Goal: Check status: Check status

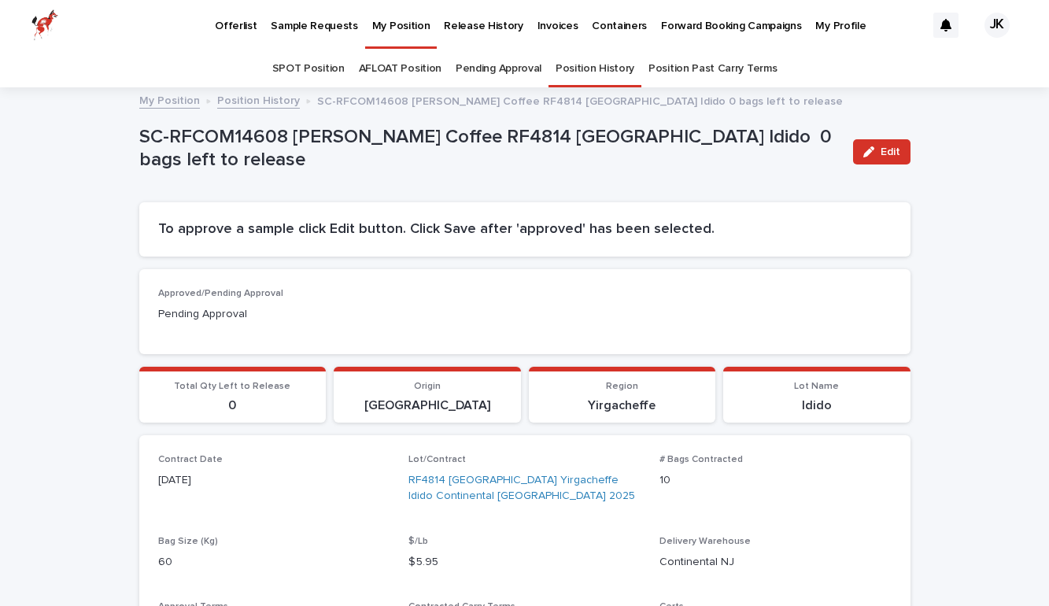
click at [389, 28] on p "My Position" at bounding box center [401, 16] width 58 height 33
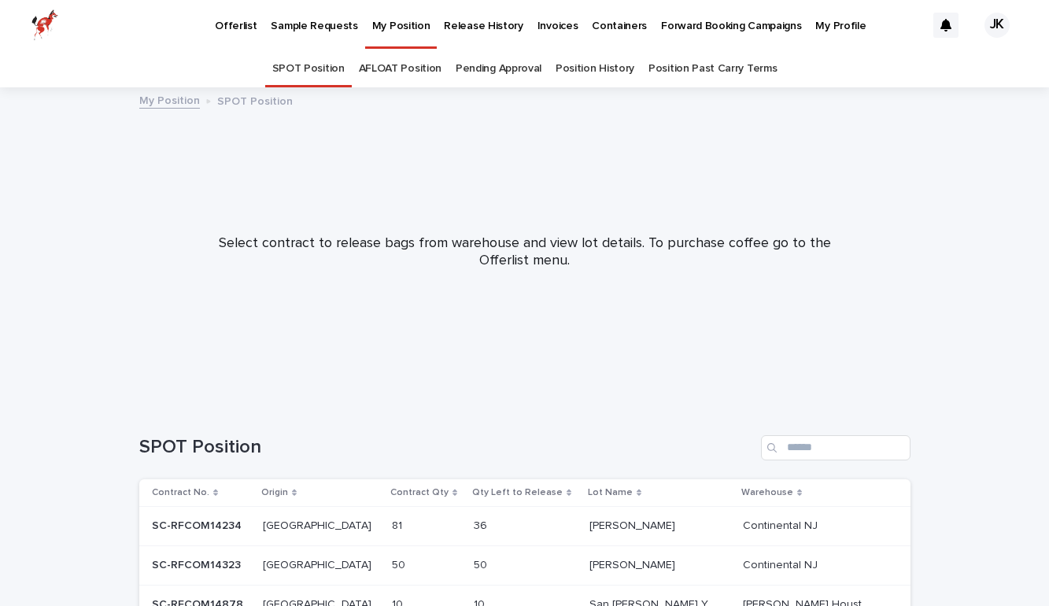
click at [514, 68] on link "Pending Approval" at bounding box center [499, 68] width 86 height 37
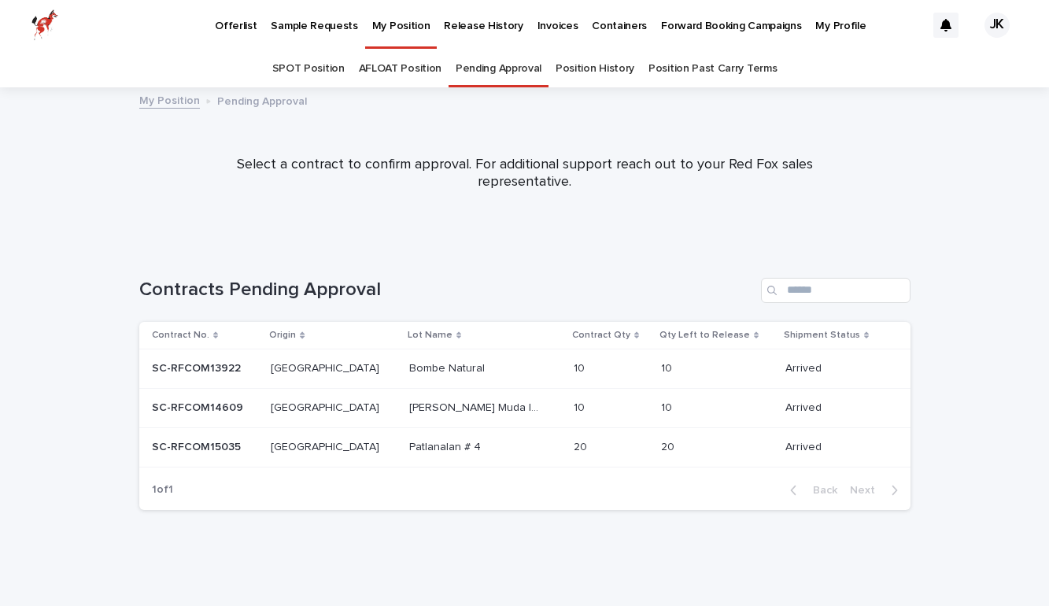
click at [319, 65] on link "SPOT Position" at bounding box center [308, 68] width 72 height 37
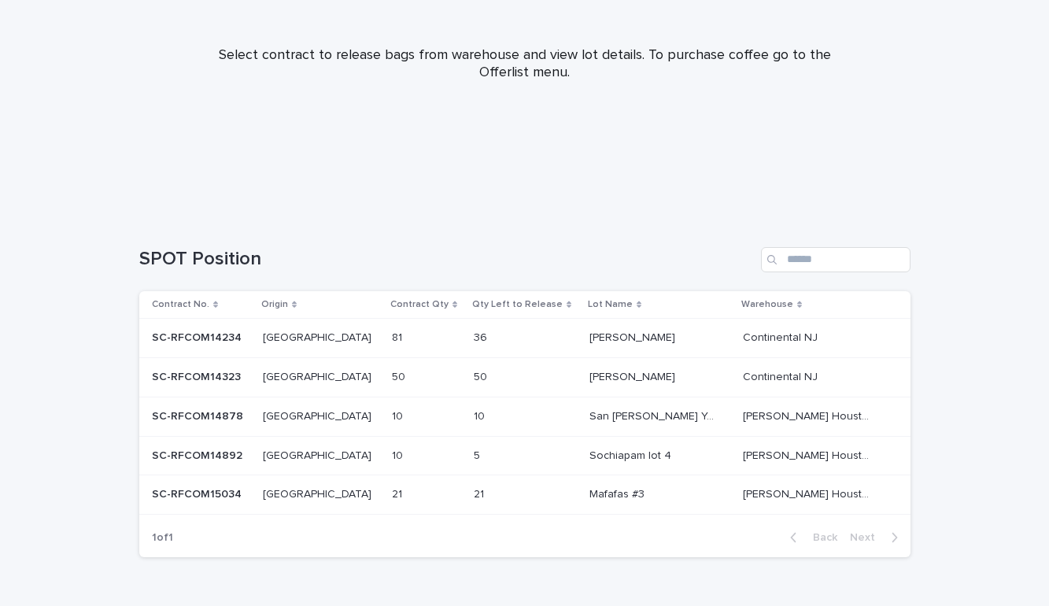
scroll to position [195, 0]
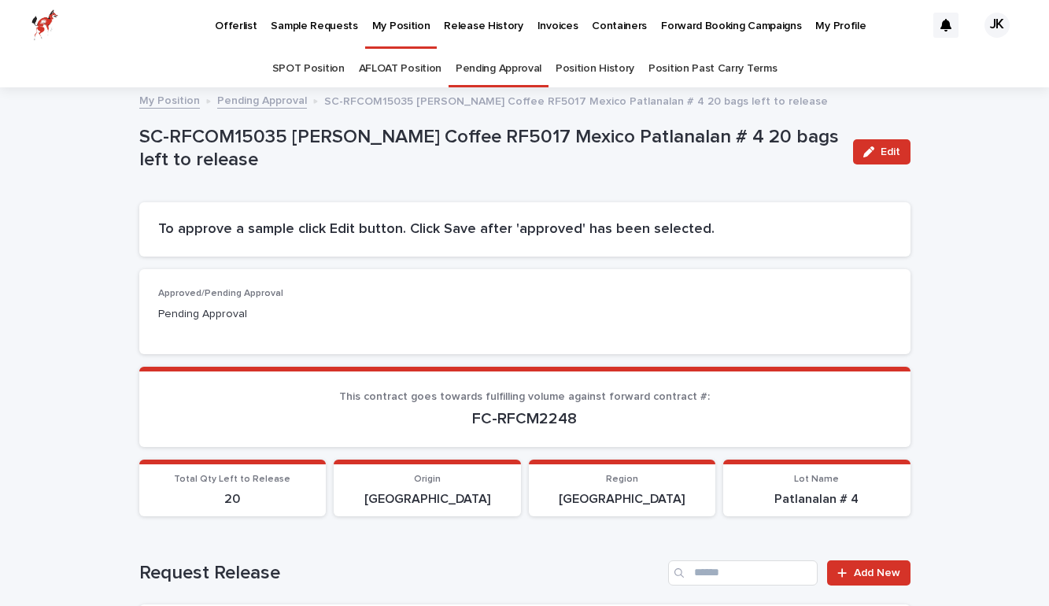
click at [503, 68] on link "Pending Approval" at bounding box center [499, 68] width 86 height 37
